Goal: Navigation & Orientation: Find specific page/section

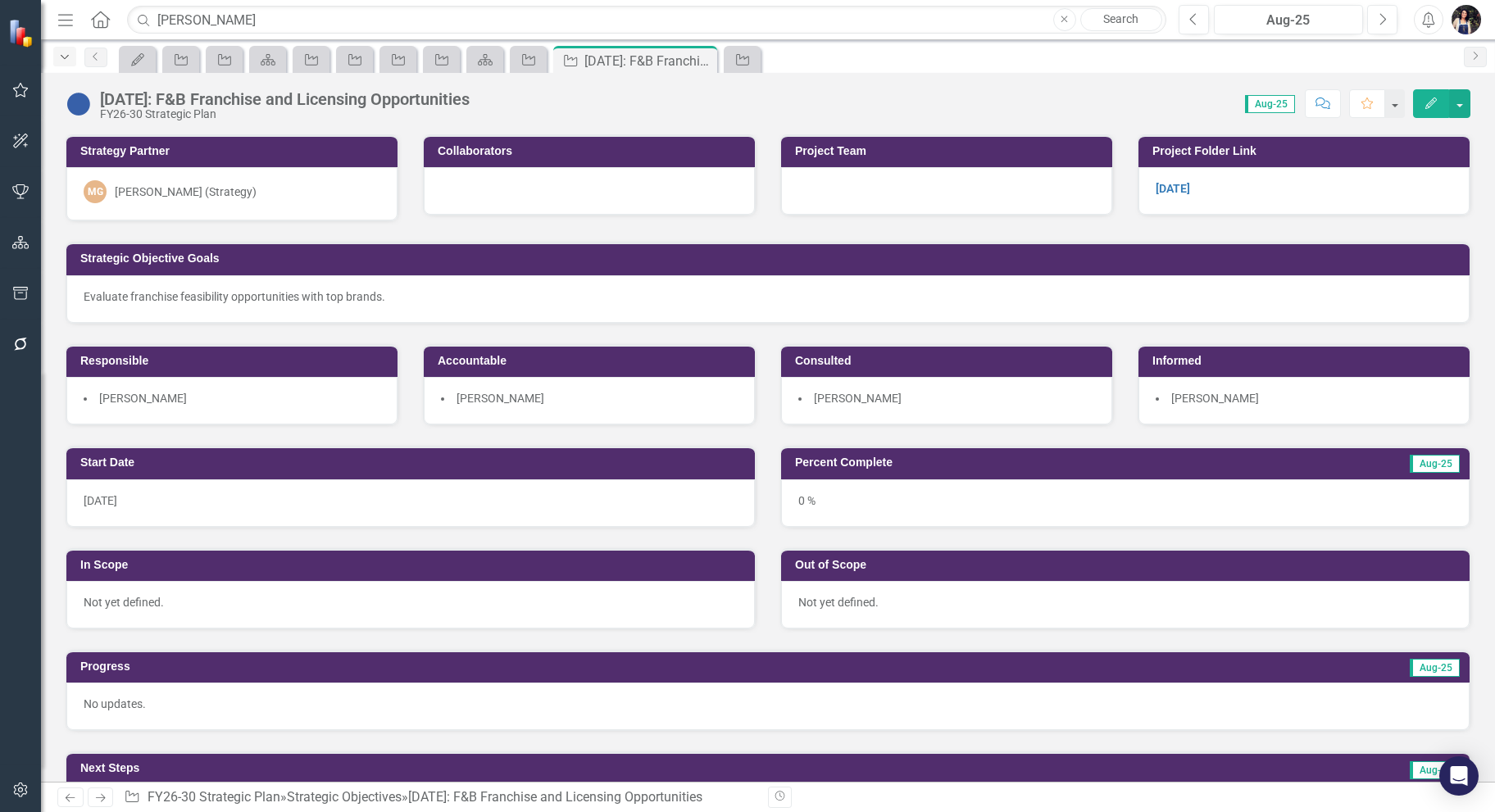
click at [60, 58] on icon "Dropdown" at bounding box center [65, 57] width 15 height 11
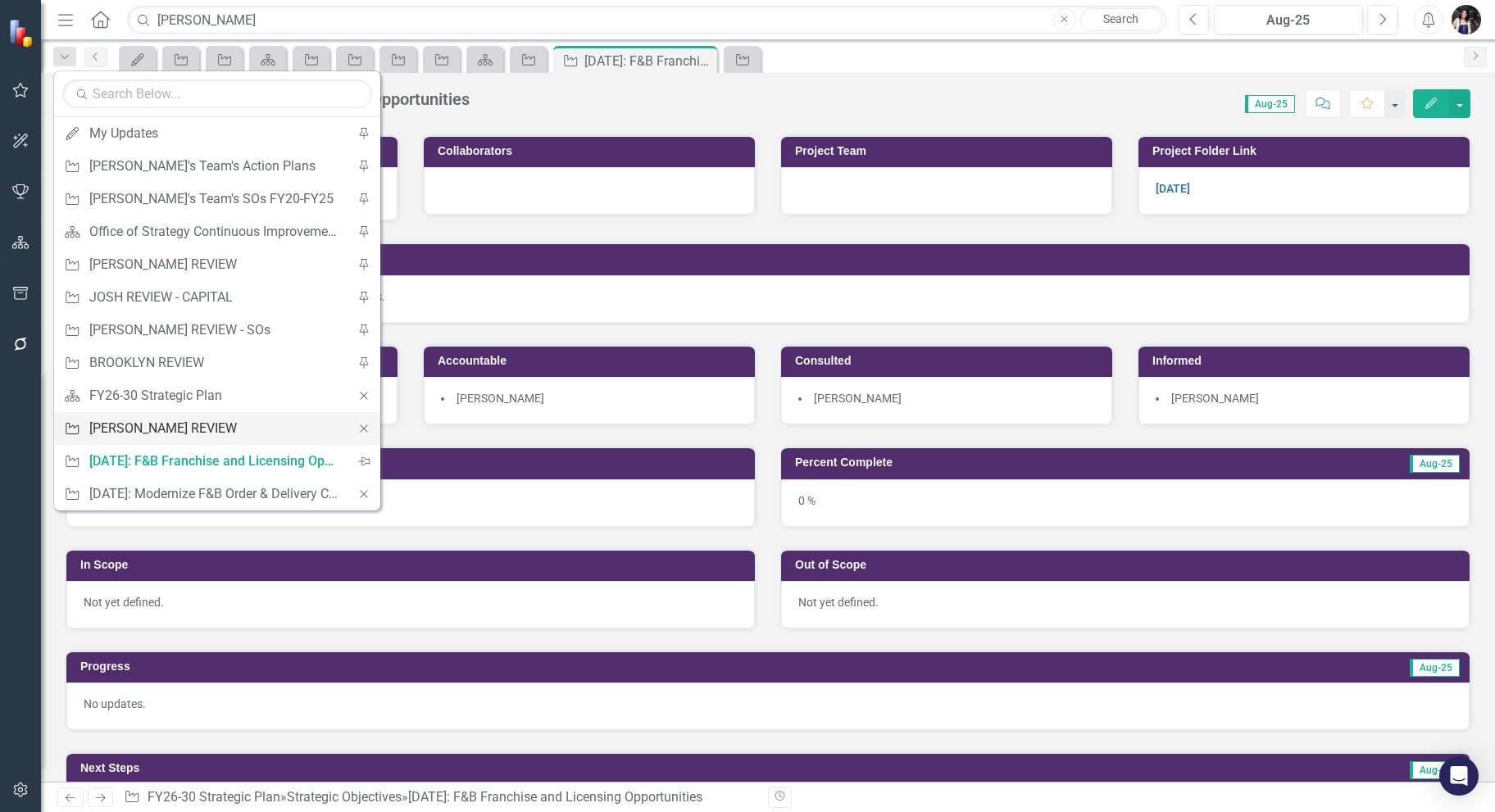
click at [198, 425] on div "[PERSON_NAME] REVIEW" at bounding box center [214, 428] width 250 height 20
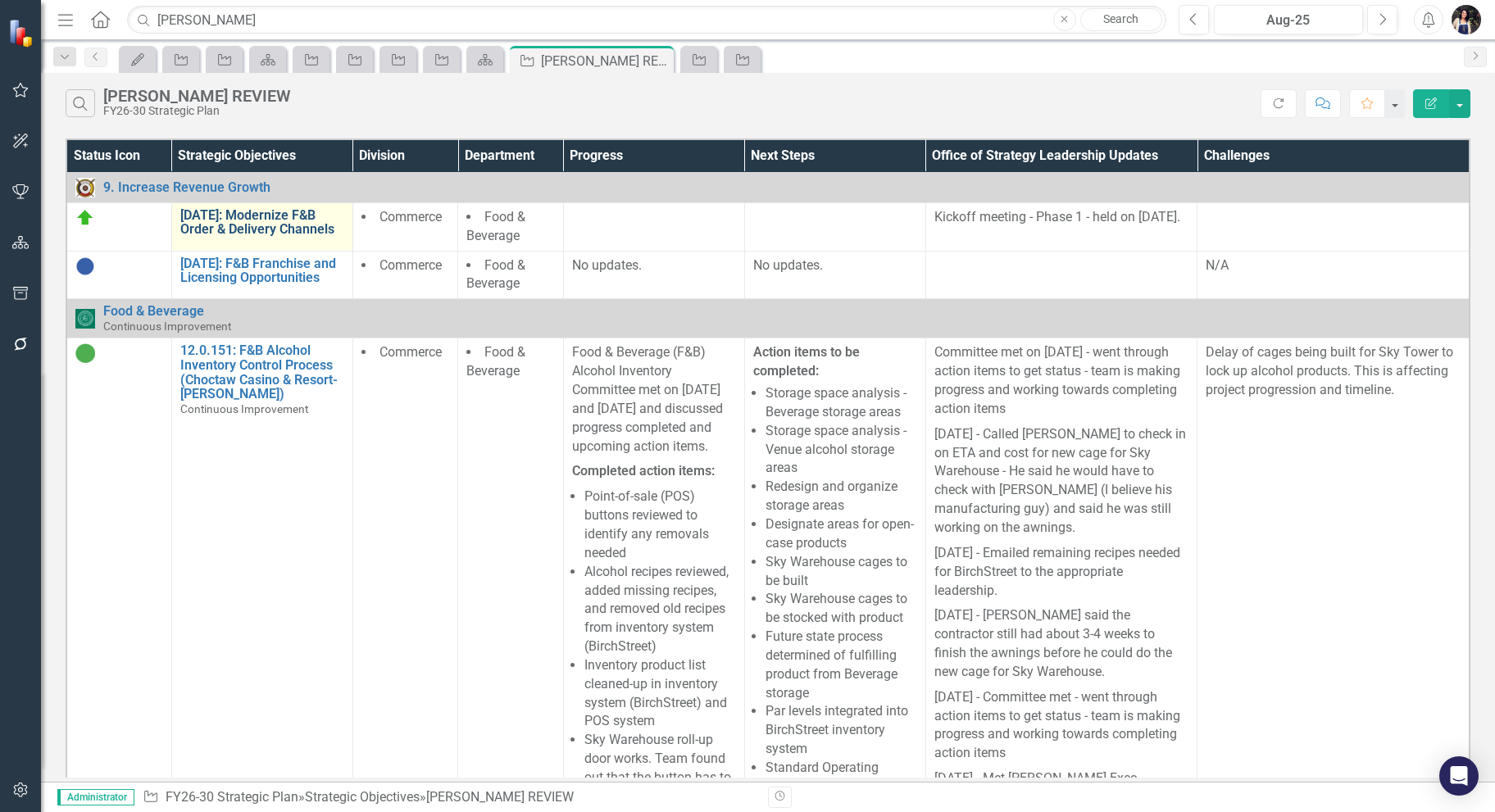
click at [265, 223] on link "[DATE]: Modernize F&B Order & Delivery Channels" at bounding box center [263, 223] width 164 height 29
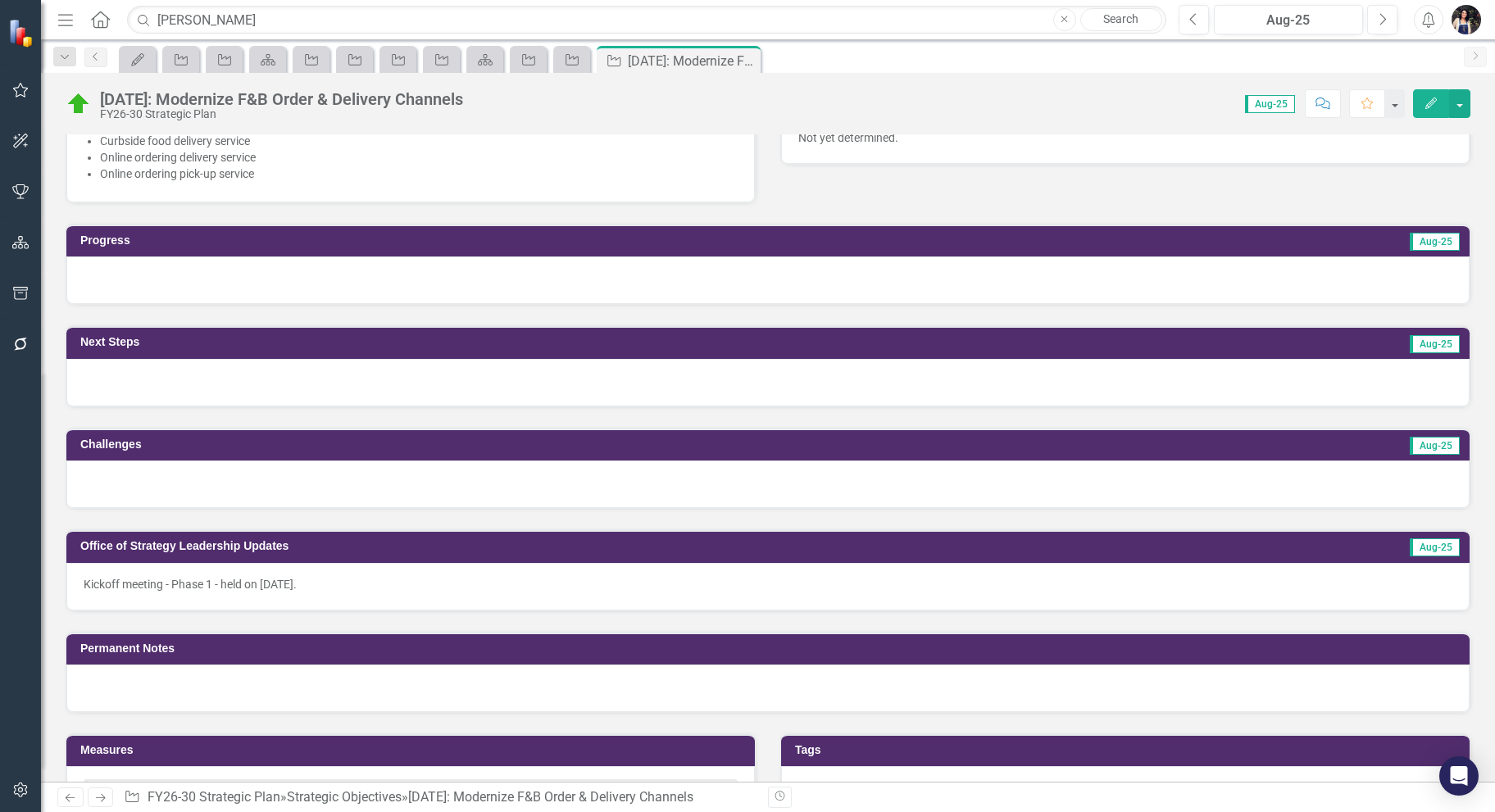
scroll to position [656, 0]
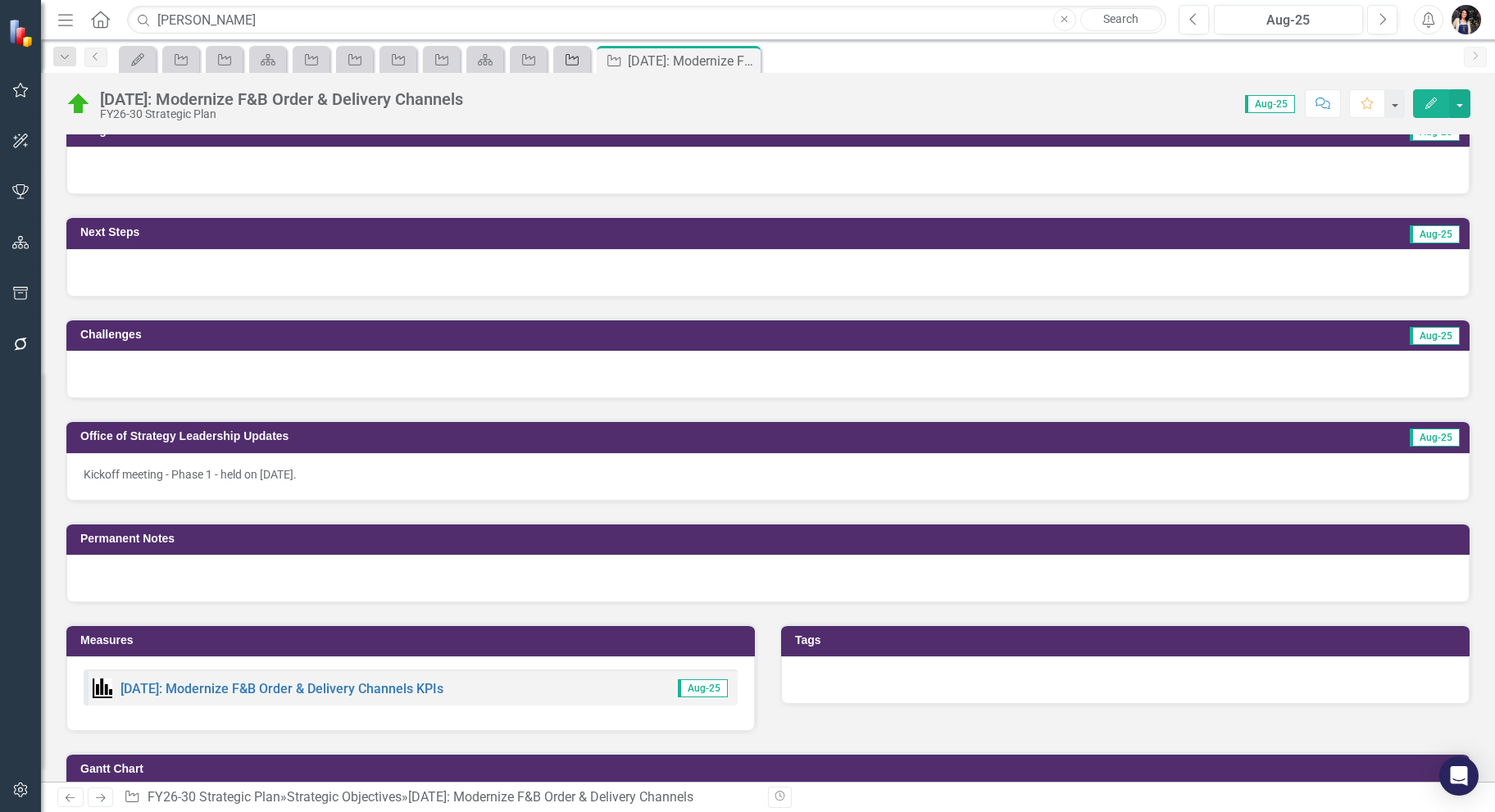
click at [578, 62] on icon "Strategic Objective" at bounding box center [573, 60] width 17 height 13
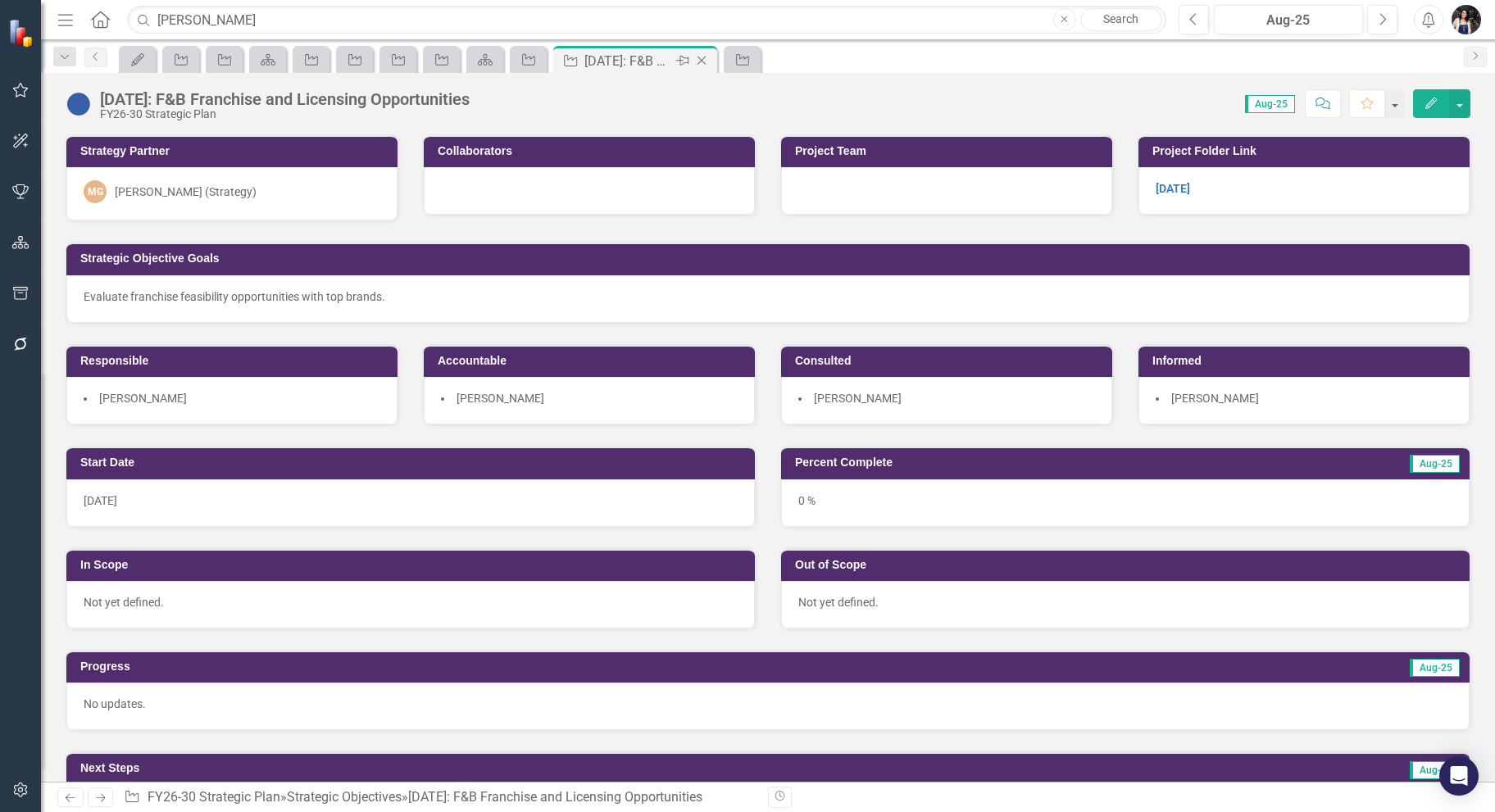
click at [703, 62] on icon at bounding box center [702, 61] width 9 height 9
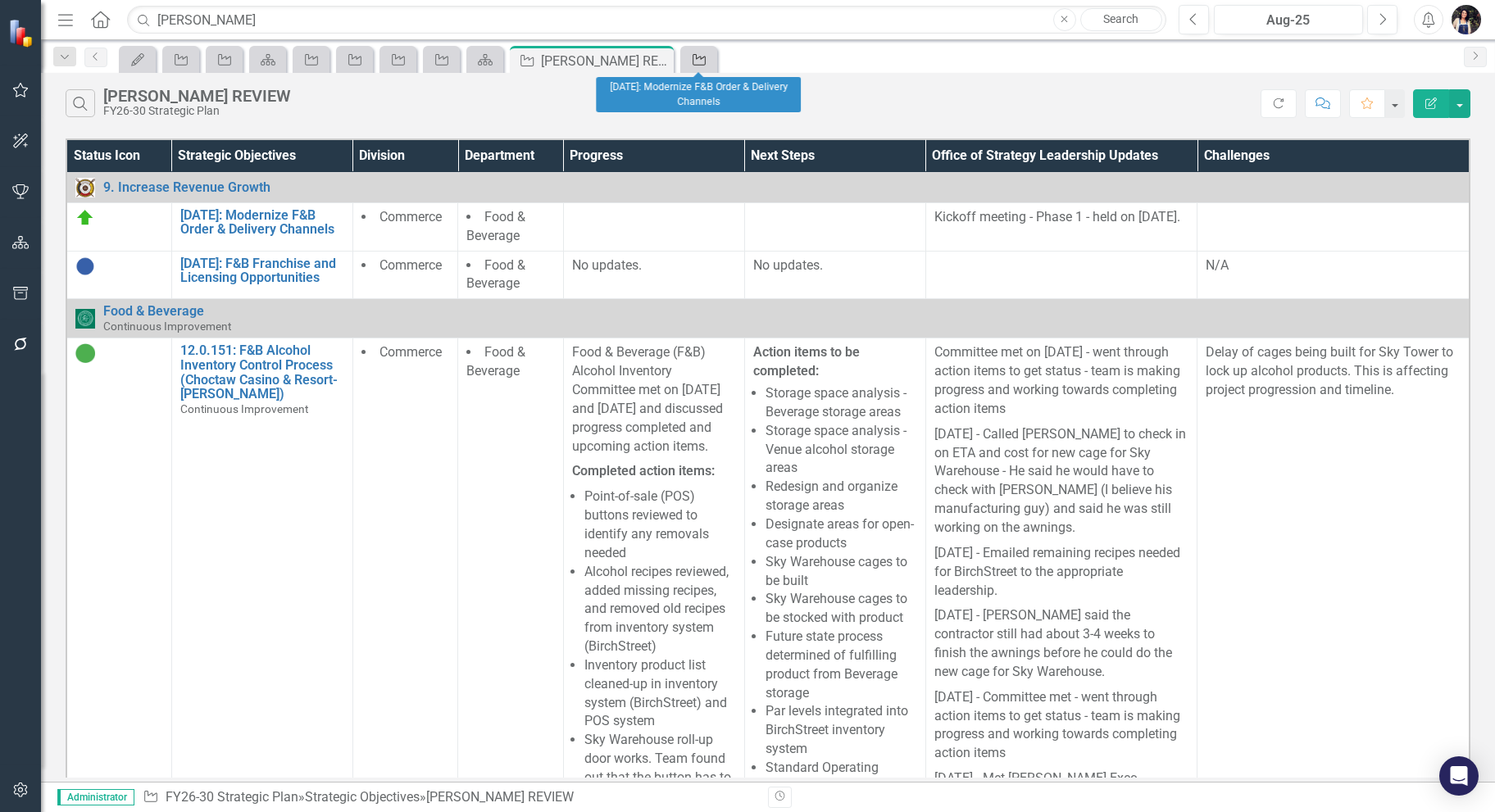
click at [700, 58] on icon "Strategic Objective" at bounding box center [700, 60] width 17 height 13
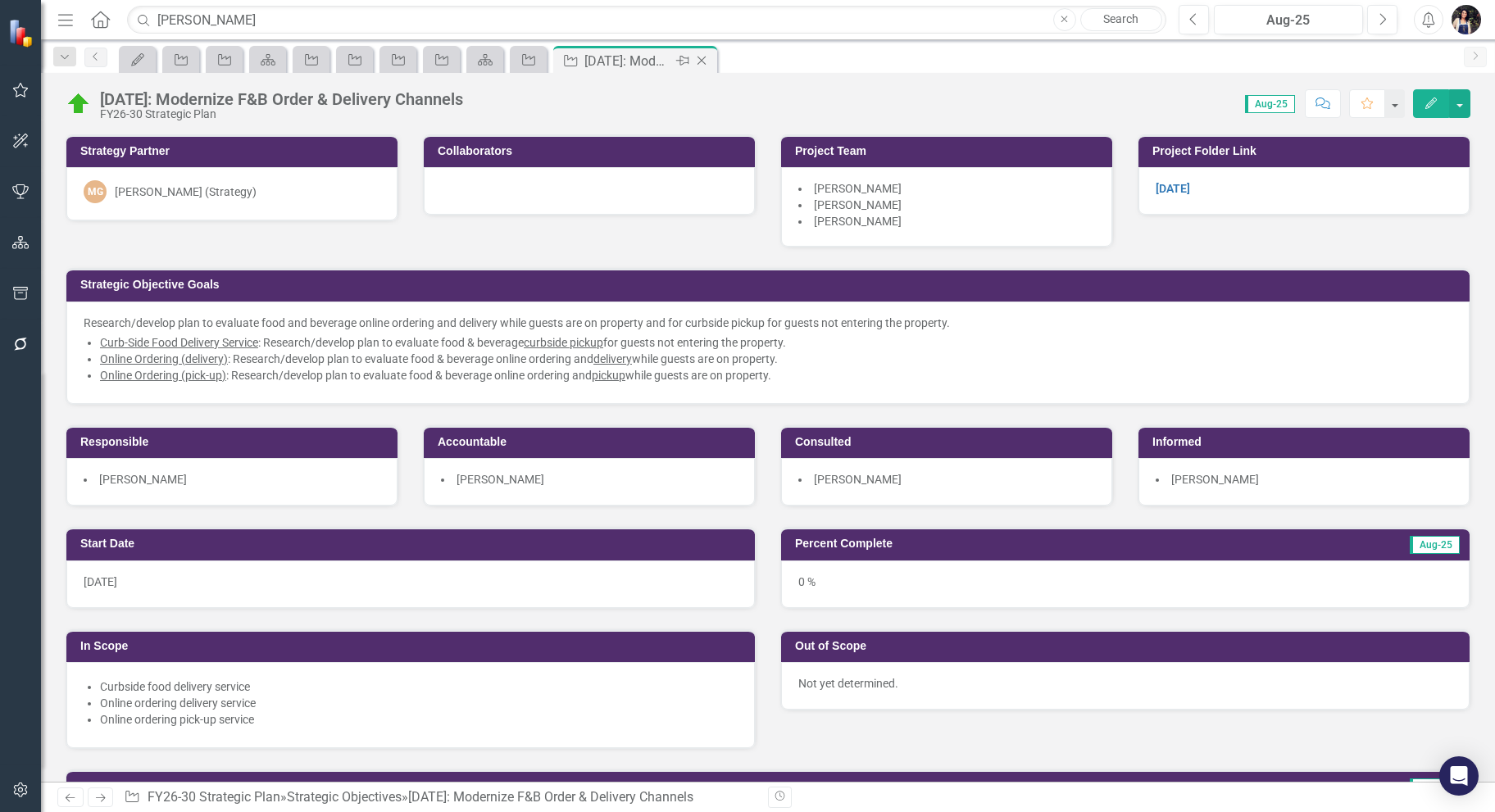
click at [701, 59] on icon at bounding box center [702, 61] width 9 height 9
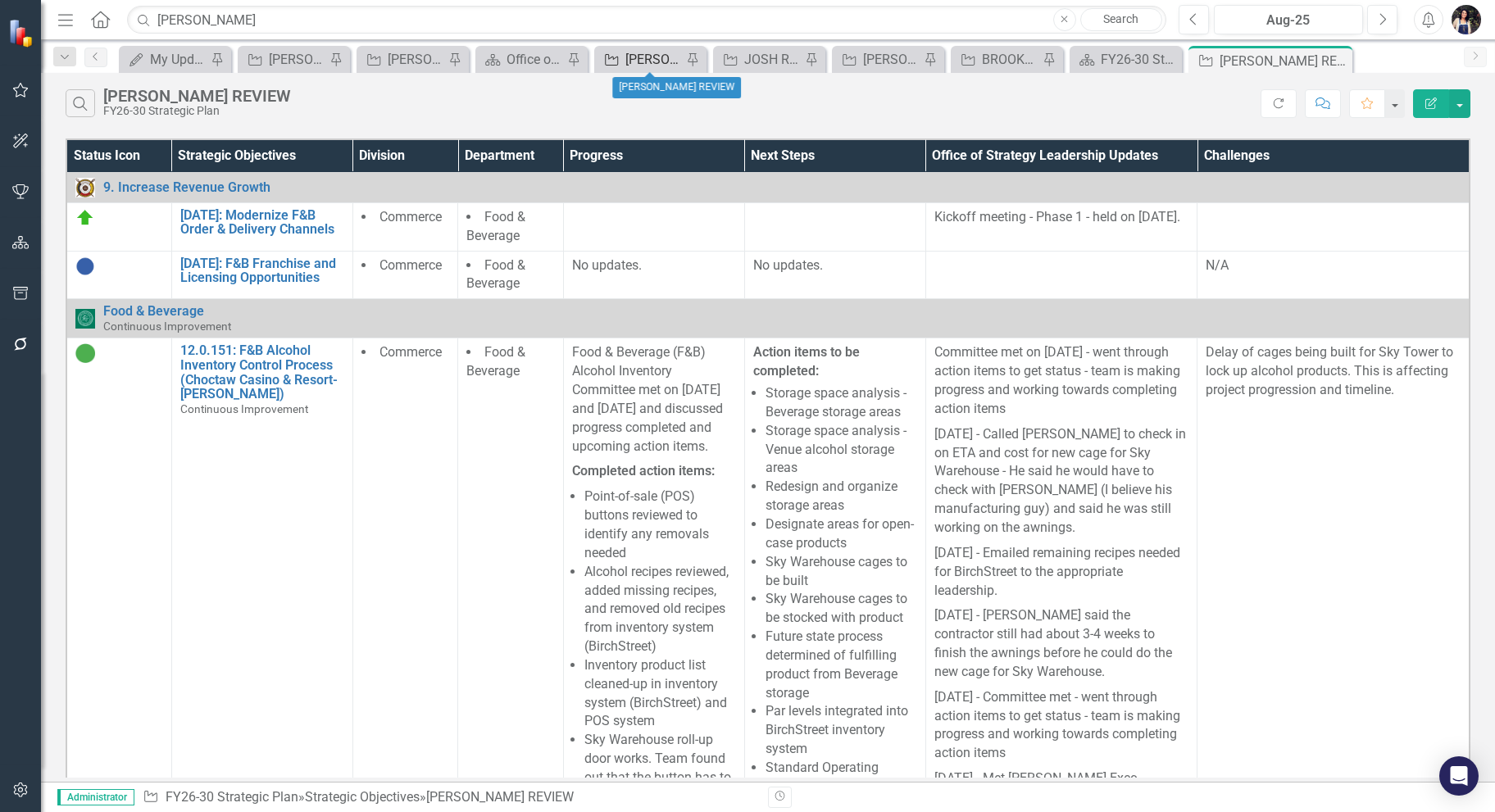
click at [655, 55] on div "[PERSON_NAME] REVIEW" at bounding box center [654, 60] width 57 height 20
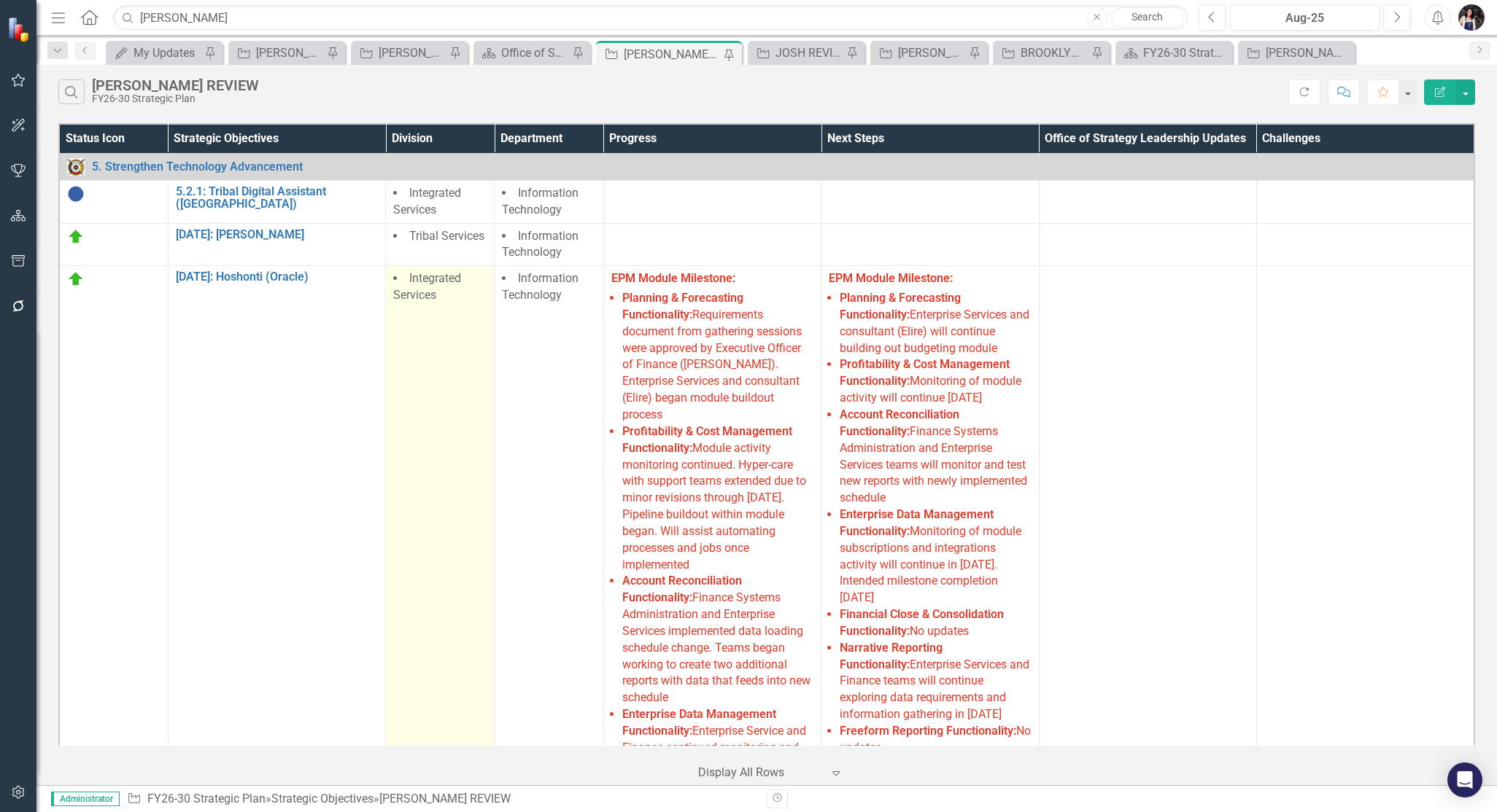
click at [474, 487] on td "Integrated Services" at bounding box center [440, 607] width 109 height 682
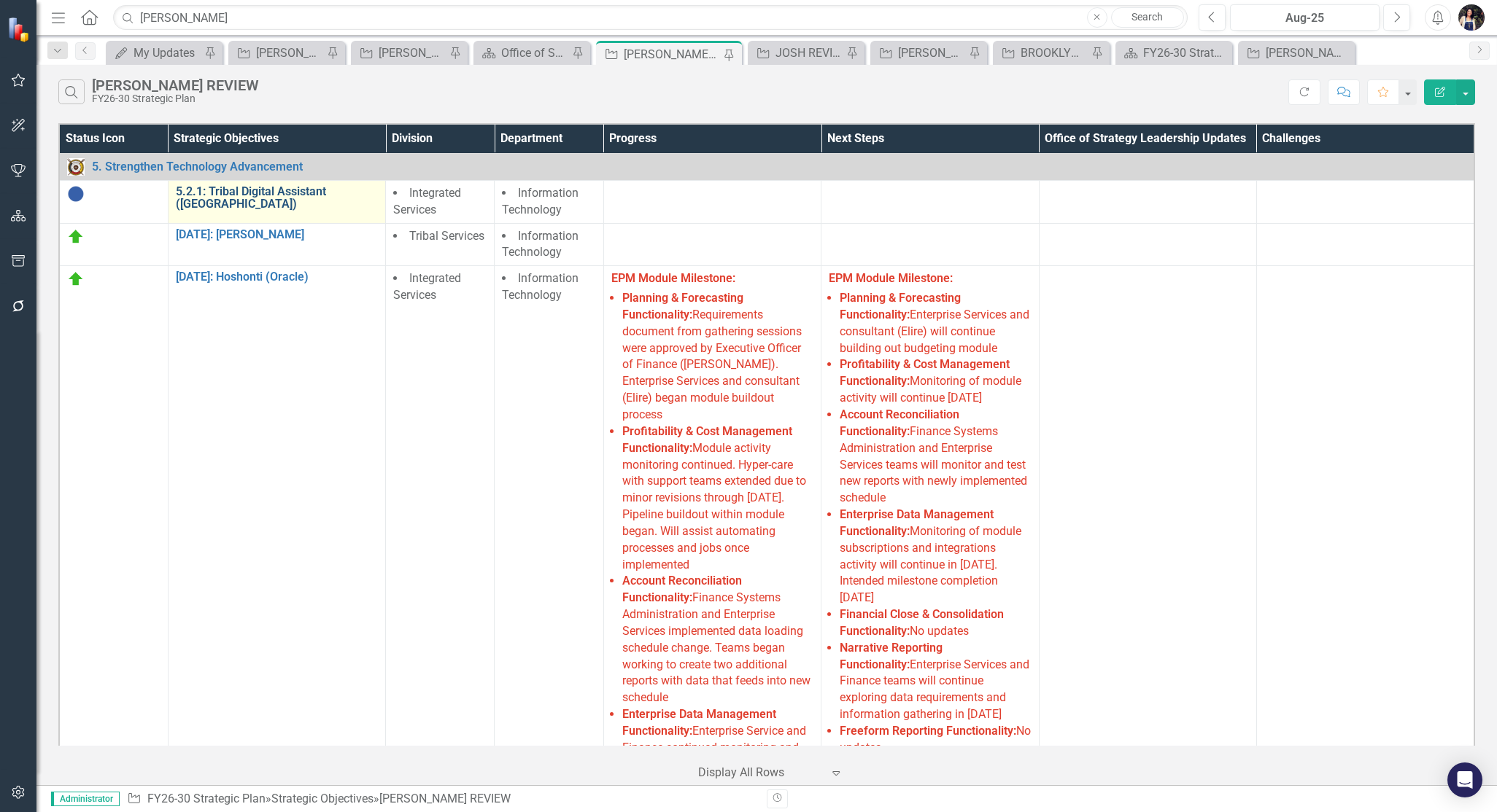
click at [287, 187] on link "5.2.1: Tribal Digital Assistant ([GEOGRAPHIC_DATA])" at bounding box center [277, 198] width 202 height 26
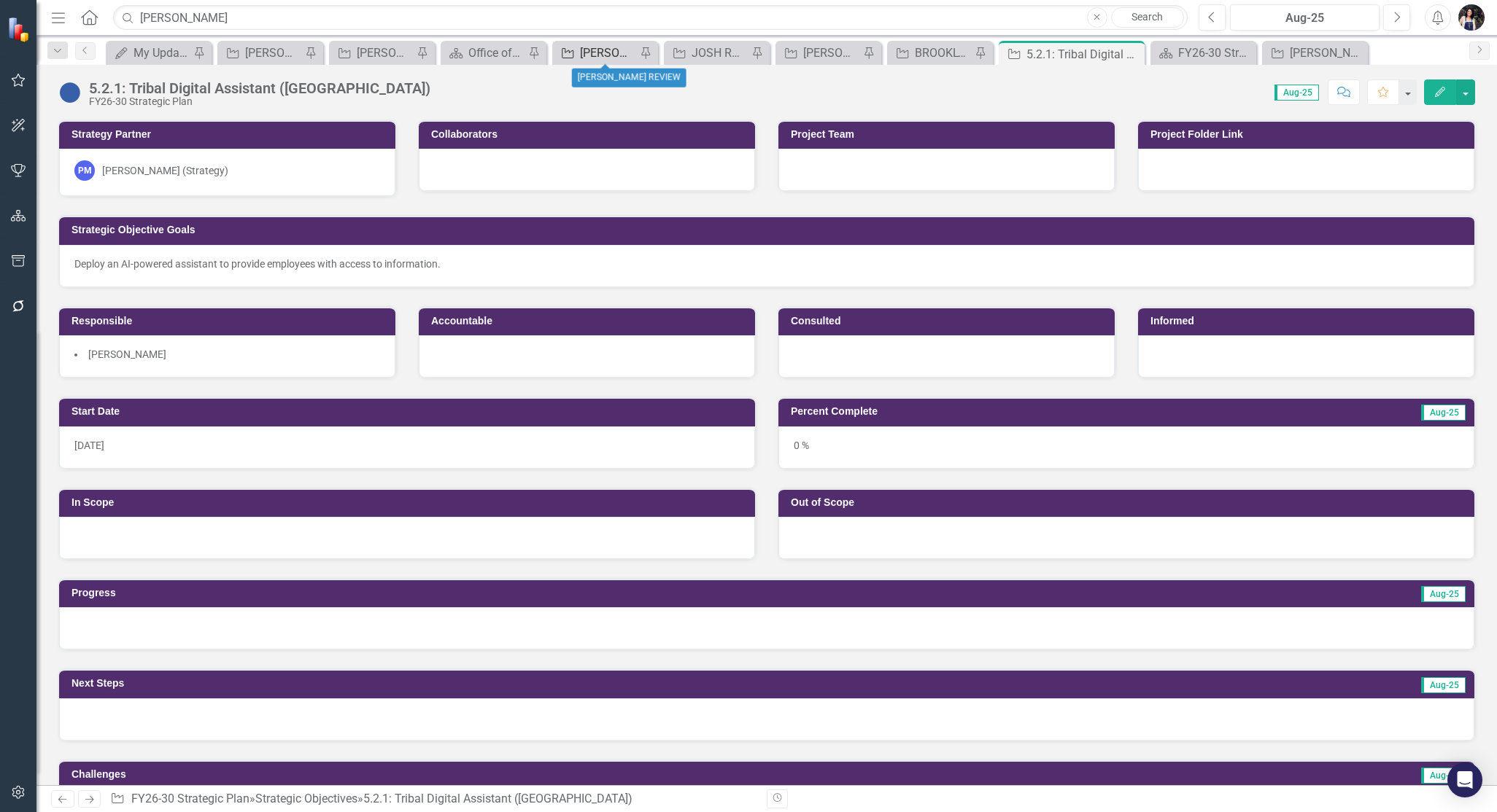
click at [605, 48] on div "[PERSON_NAME] REVIEW" at bounding box center [608, 53] width 56 height 18
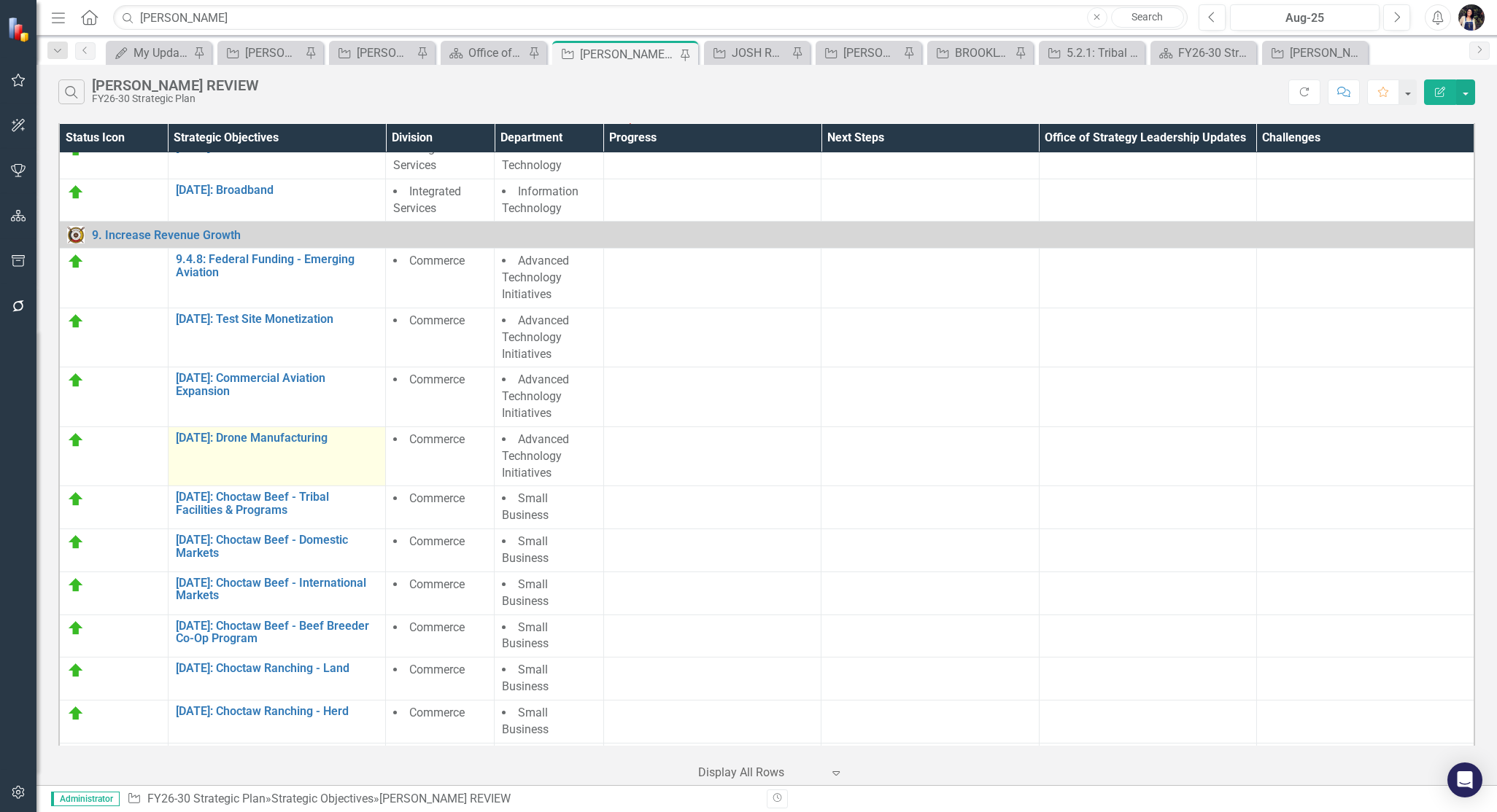
scroll to position [851, 0]
